Goal: Task Accomplishment & Management: Manage account settings

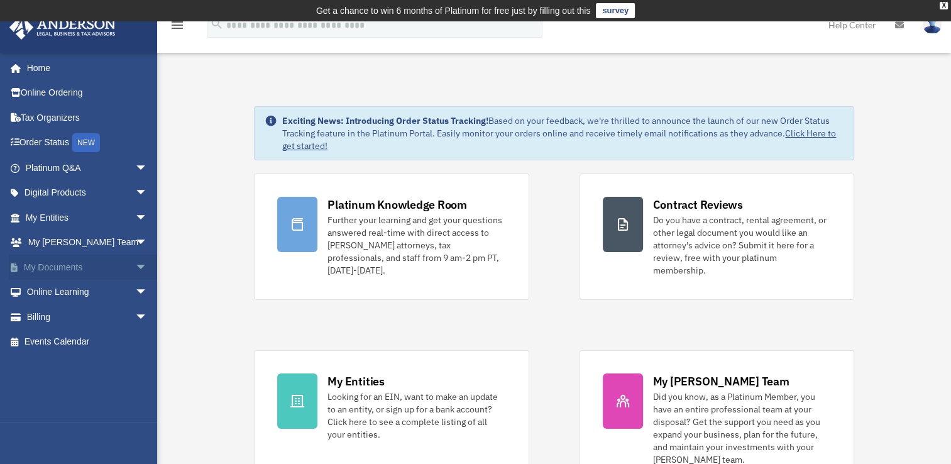
click at [135, 268] on span "arrow_drop_down" at bounding box center [147, 268] width 25 height 26
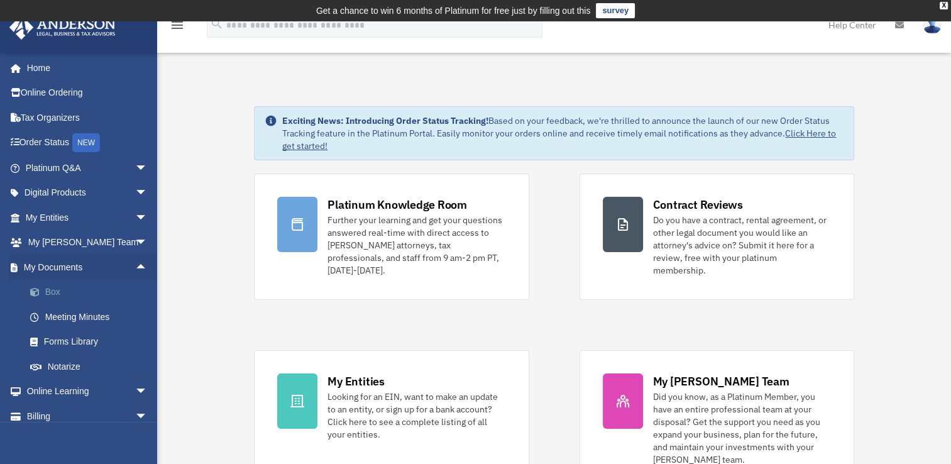
click at [57, 290] on link "Box" at bounding box center [92, 292] width 149 height 25
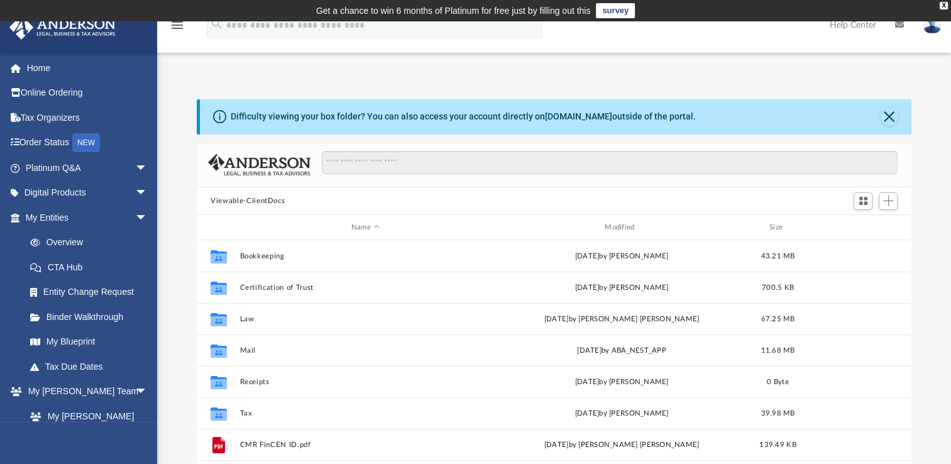
scroll to position [276, 704]
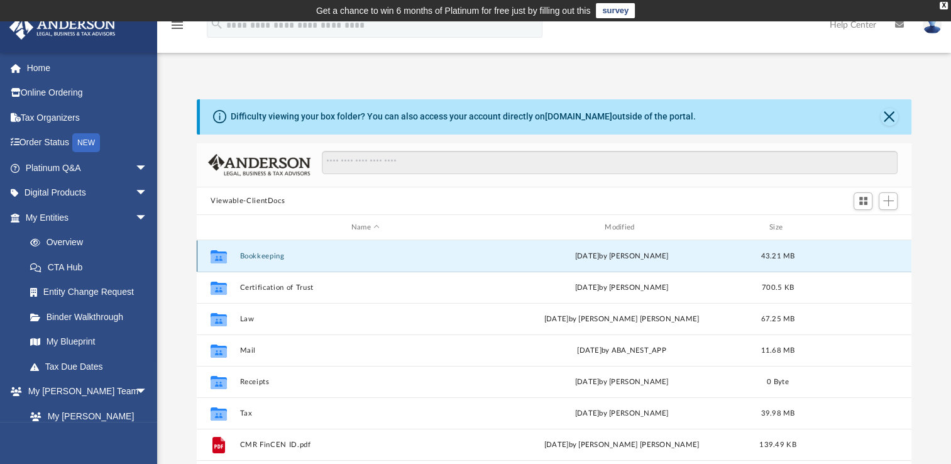
click at [262, 255] on button "Bookkeeping" at bounding box center [365, 256] width 251 height 8
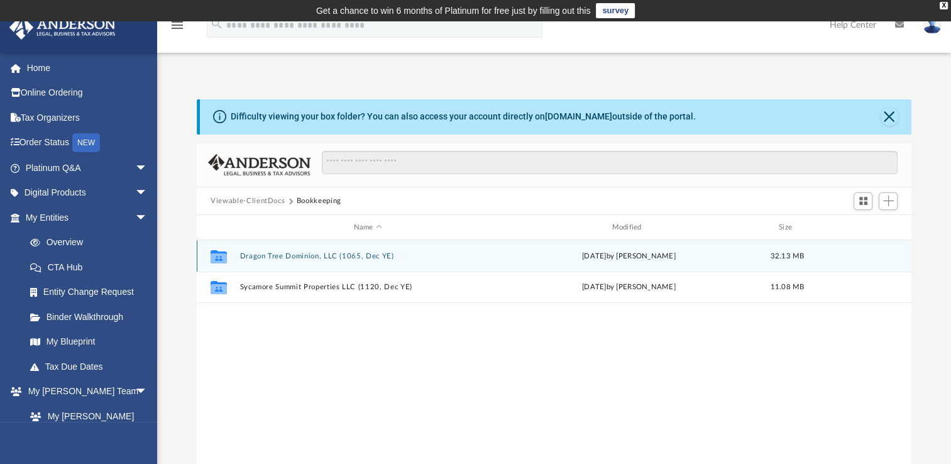
click at [280, 257] on button "Dragon Tree Dominion, LLC (1065, Dec YE)" at bounding box center [368, 256] width 256 height 8
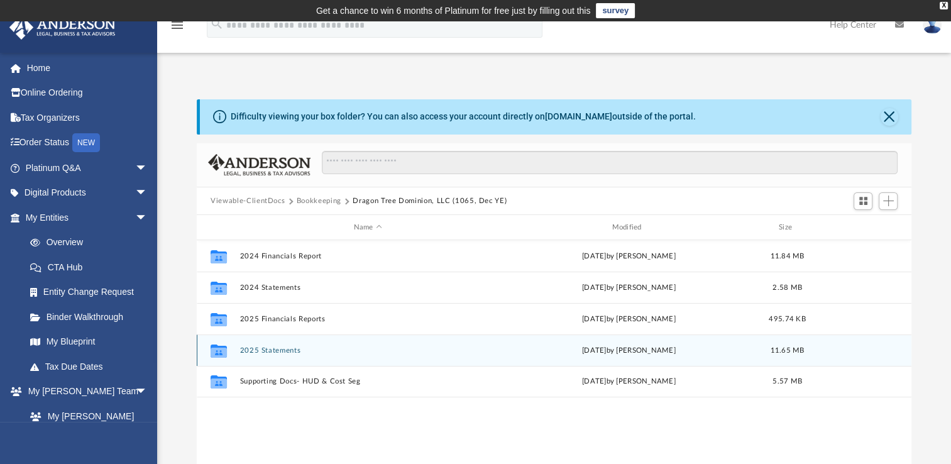
click at [285, 344] on div "Collaborated Folder 2025 Statements [DATE] by [PERSON_NAME] 11.65 MB" at bounding box center [554, 349] width 715 height 31
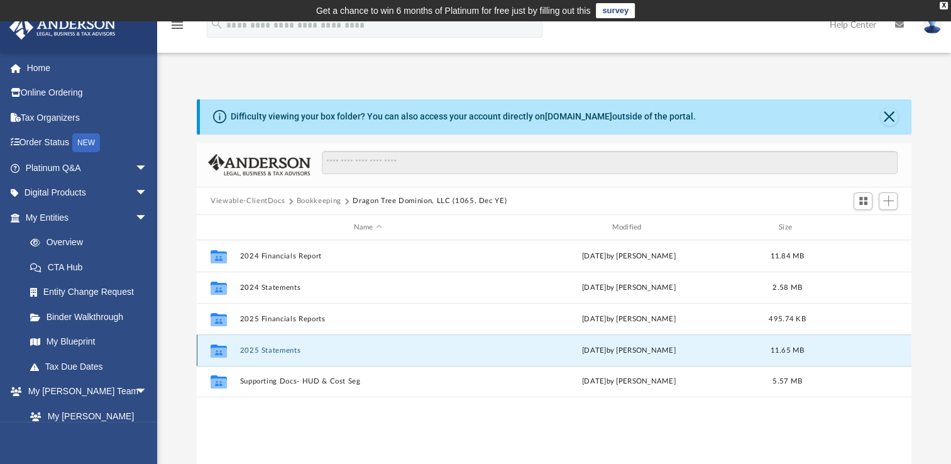
click at [282, 348] on button "2025 Statements" at bounding box center [368, 350] width 256 height 8
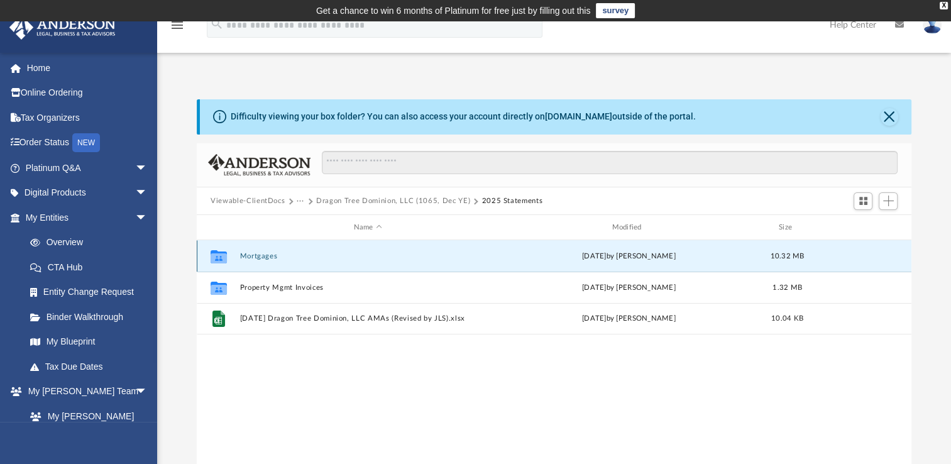
click at [265, 256] on button "Mortgages" at bounding box center [368, 256] width 256 height 8
click at [266, 258] on button "Mortgages" at bounding box center [368, 256] width 256 height 8
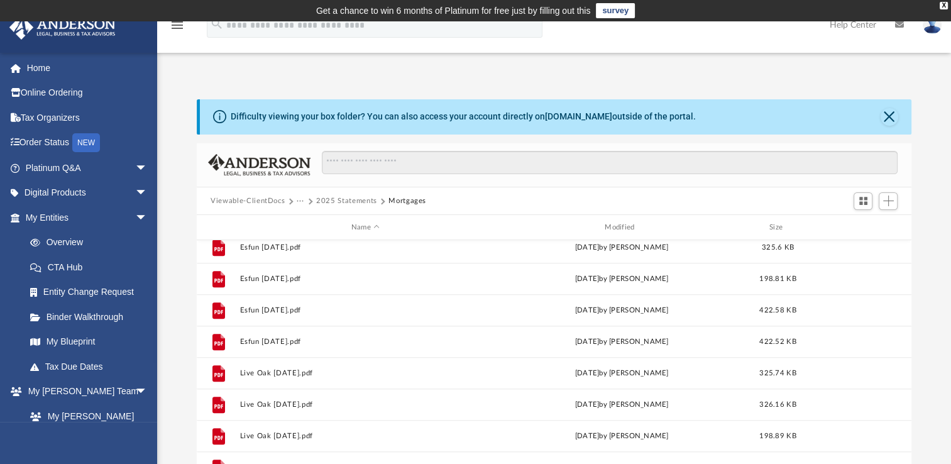
scroll to position [1059, 0]
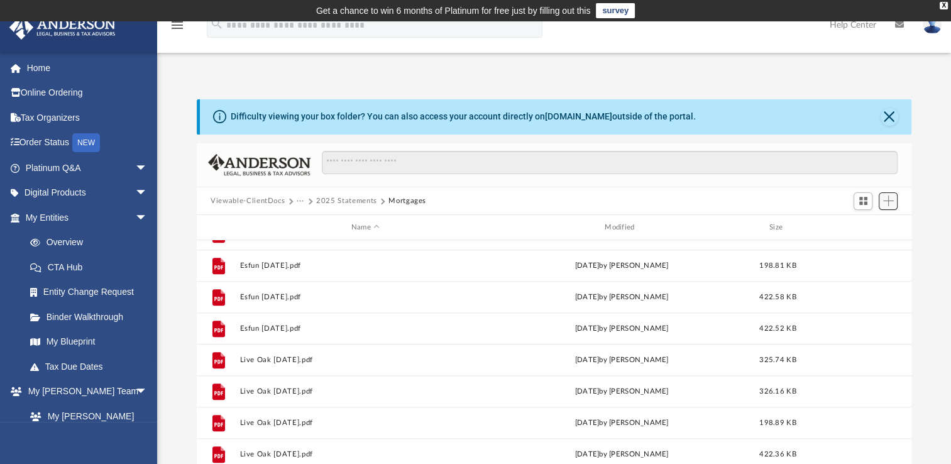
click at [886, 203] on span "Add" at bounding box center [888, 200] width 11 height 11
click at [865, 225] on li "Upload" at bounding box center [870, 225] width 40 height 13
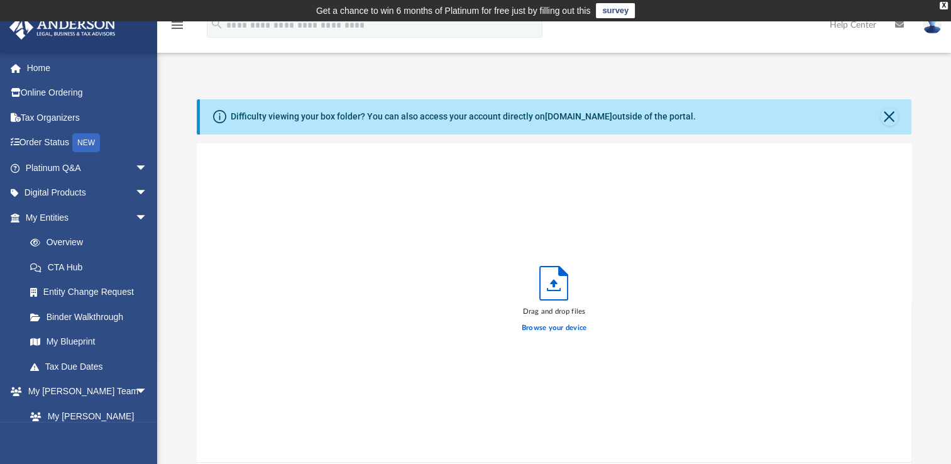
scroll to position [309, 704]
click at [561, 324] on label "Browse your device" at bounding box center [554, 327] width 65 height 11
click at [0, 0] on input "Browse your device" at bounding box center [0, 0] width 0 height 0
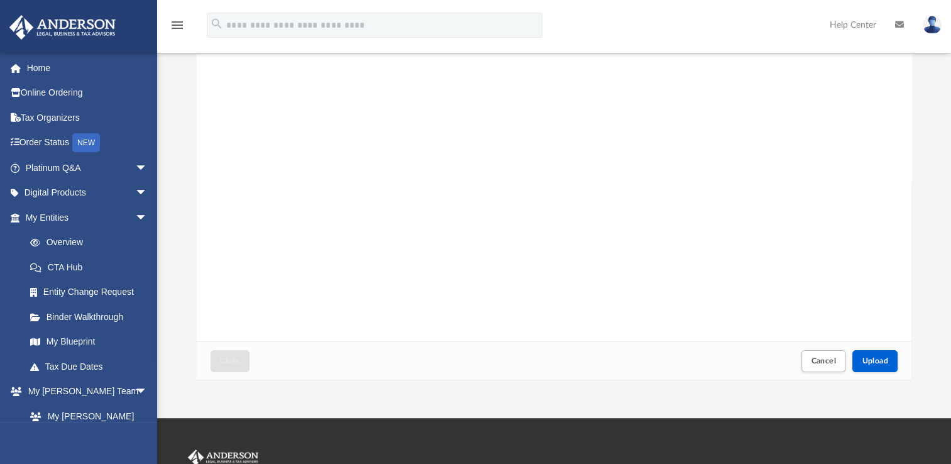
scroll to position [122, 0]
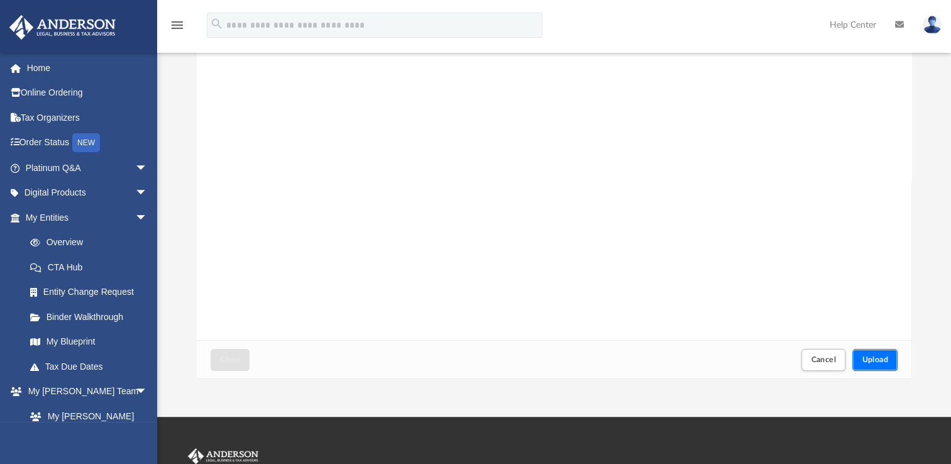
click at [876, 360] on span "Upload" at bounding box center [875, 360] width 26 height 8
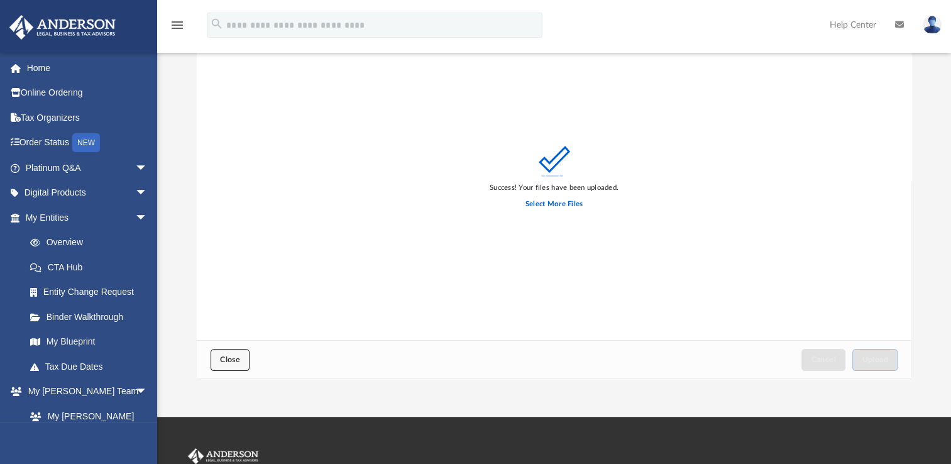
click at [243, 366] on button "Close" at bounding box center [230, 360] width 39 height 22
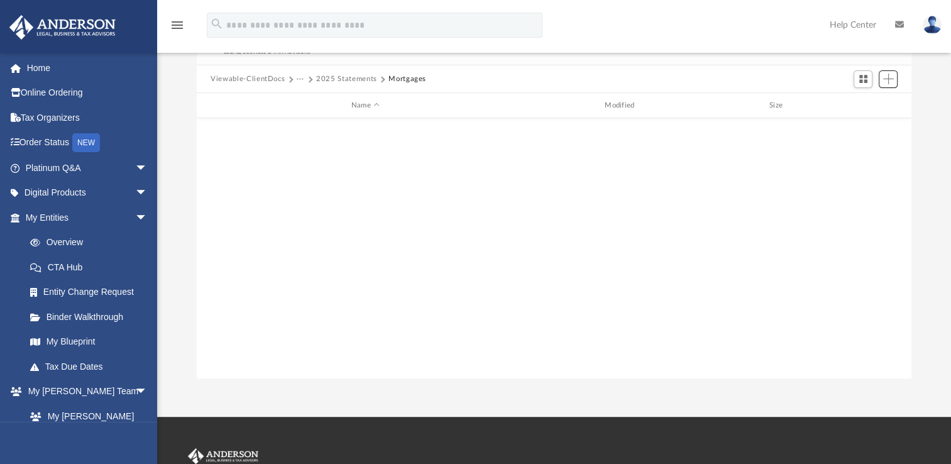
scroll to position [0, 0]
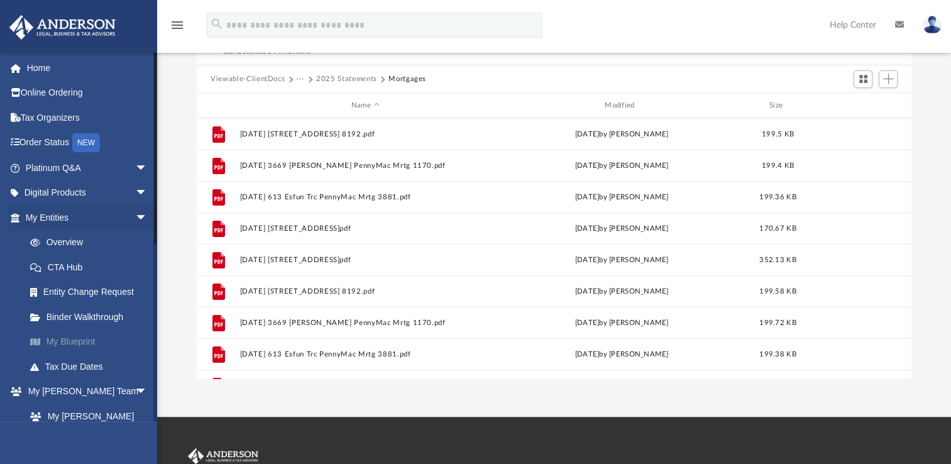
click at [91, 344] on link "My Blueprint" at bounding box center [92, 341] width 149 height 25
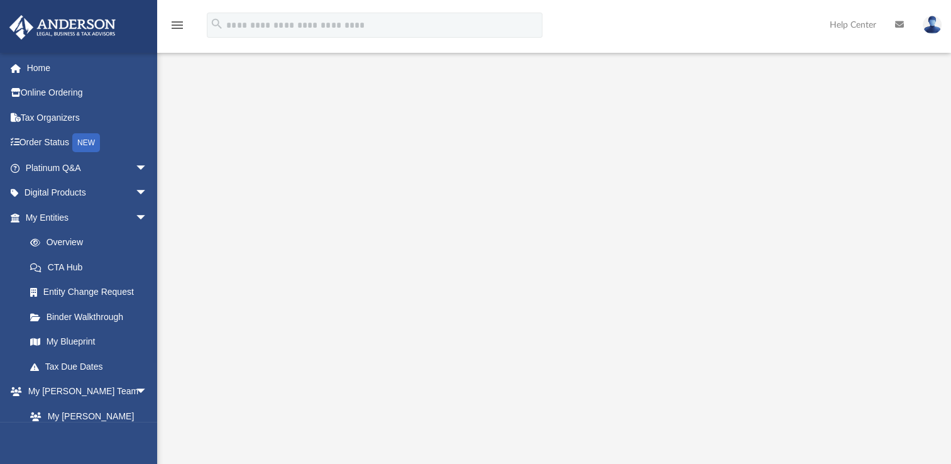
scroll to position [138, 0]
click at [79, 408] on link "My [PERSON_NAME] Team" at bounding box center [92, 424] width 149 height 40
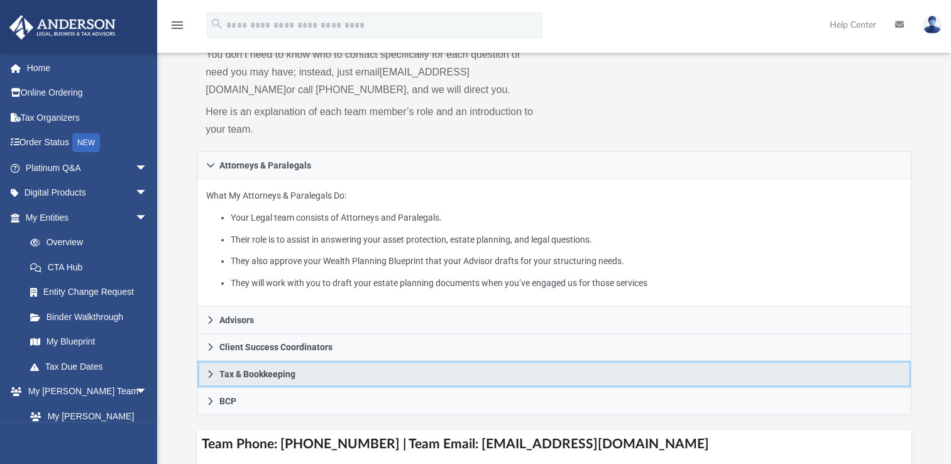
click at [209, 373] on icon at bounding box center [210, 374] width 9 height 9
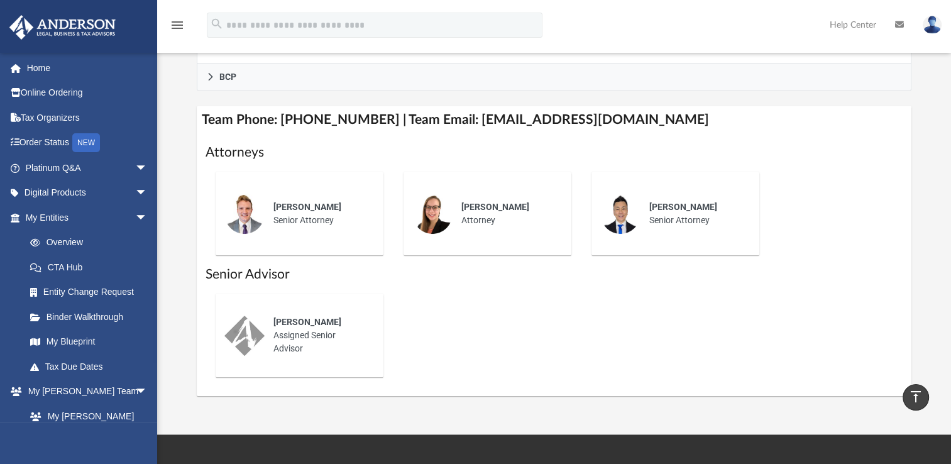
scroll to position [572, 0]
